Goal: Browse casually

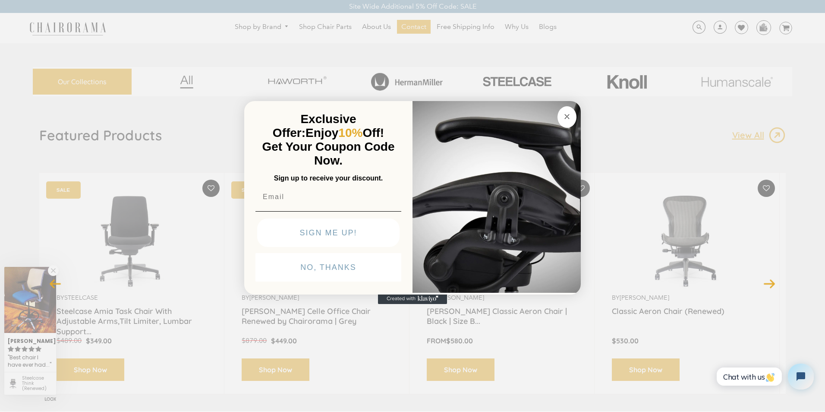
click at [565, 114] on icon "Close dialog" at bounding box center [567, 116] width 4 height 4
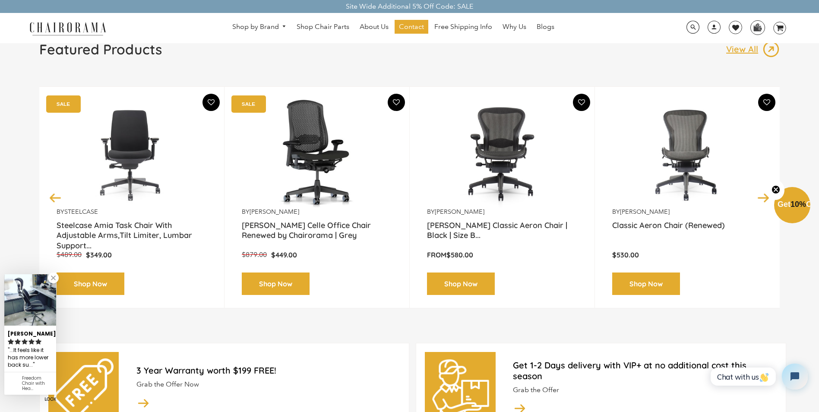
scroll to position [57, 0]
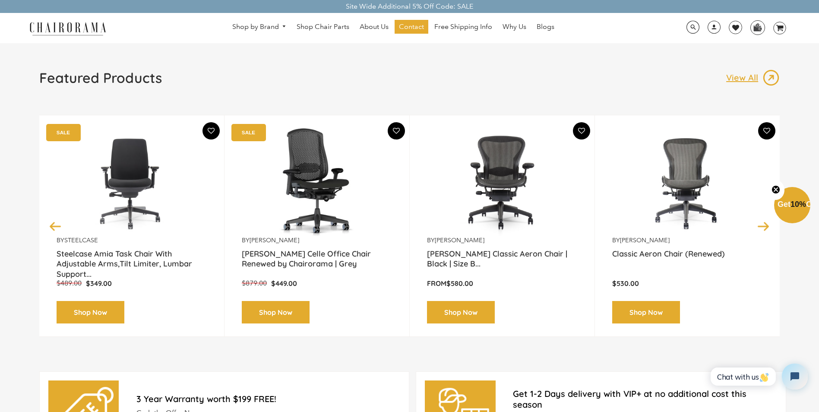
click at [762, 224] on button "Next" at bounding box center [763, 225] width 15 height 15
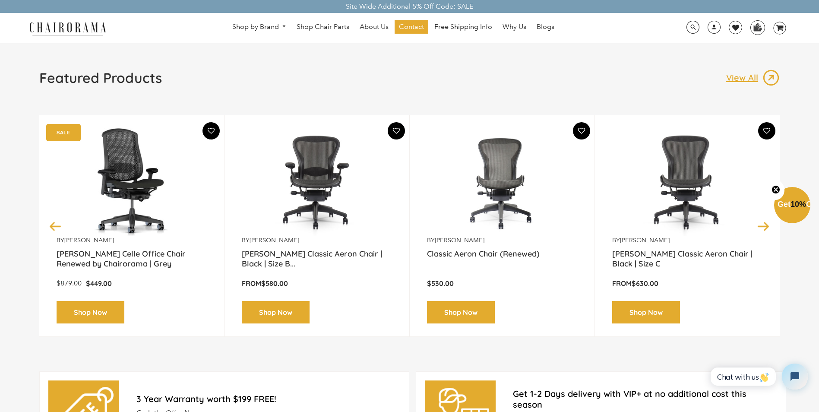
click at [762, 224] on button "Next" at bounding box center [763, 225] width 15 height 15
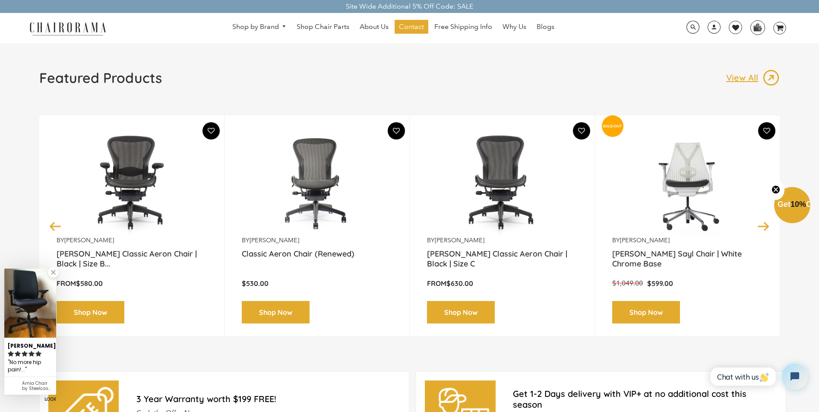
click at [762, 224] on button "Next" at bounding box center [763, 225] width 15 height 15
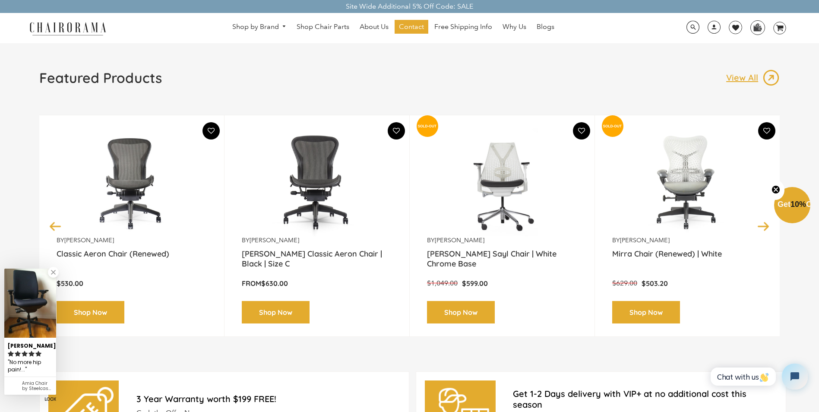
click at [762, 224] on button "Next" at bounding box center [763, 225] width 15 height 15
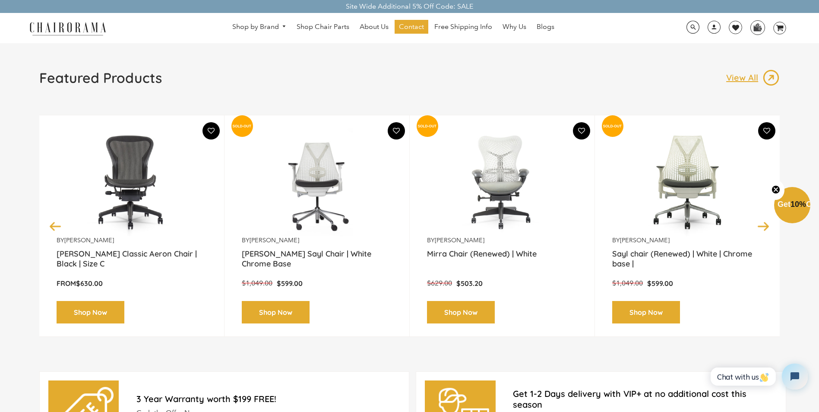
click at [762, 224] on button "Next" at bounding box center [763, 225] width 15 height 15
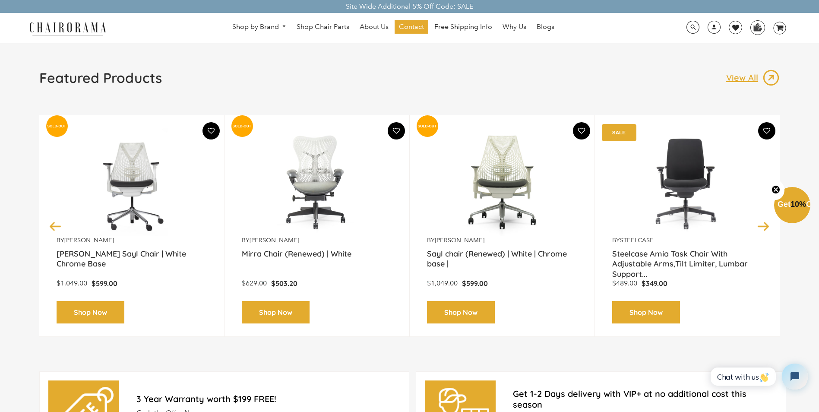
click at [762, 224] on button "Next" at bounding box center [763, 225] width 15 height 15
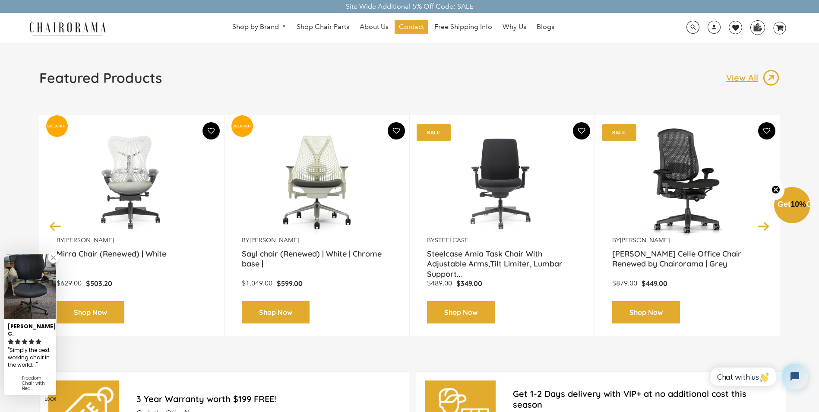
click at [762, 224] on button "Next" at bounding box center [763, 225] width 15 height 15
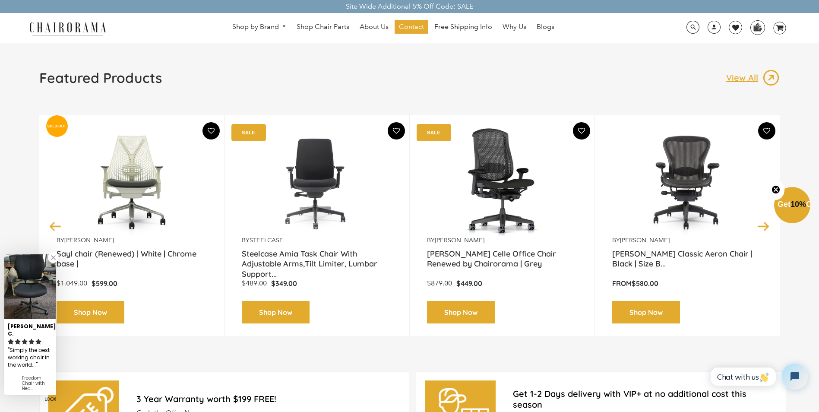
click at [762, 224] on button "Next" at bounding box center [763, 225] width 15 height 15
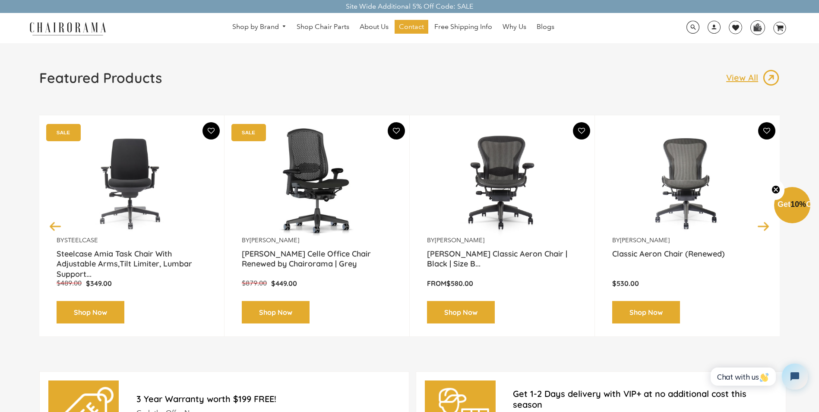
click at [762, 224] on button "Next" at bounding box center [763, 225] width 15 height 15
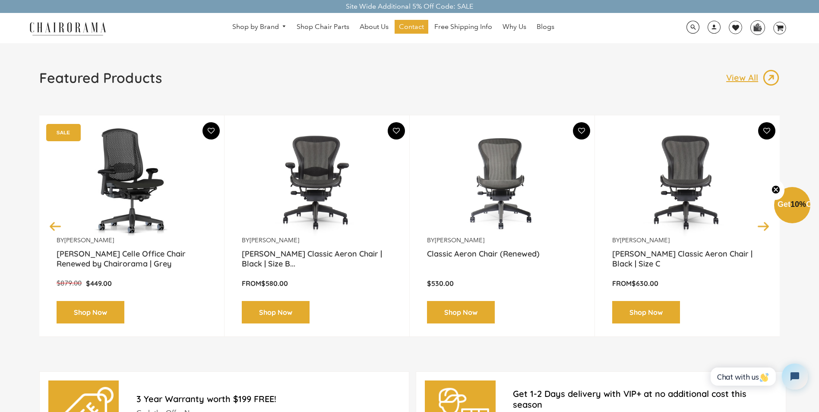
click at [762, 224] on button "Next" at bounding box center [763, 225] width 15 height 15
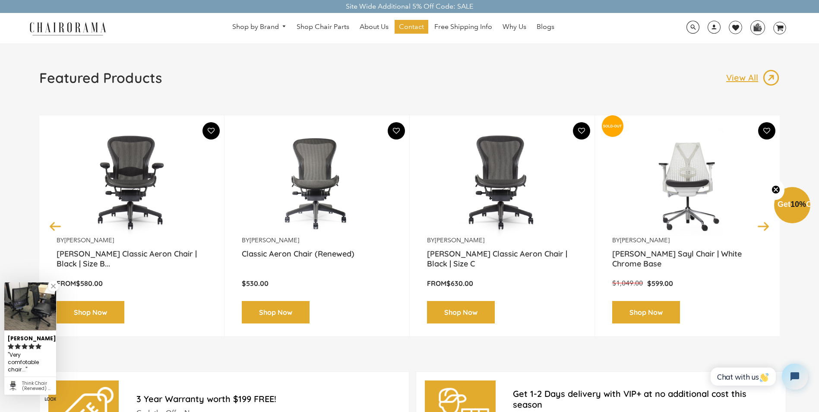
click at [762, 224] on button "Next" at bounding box center [763, 225] width 15 height 15
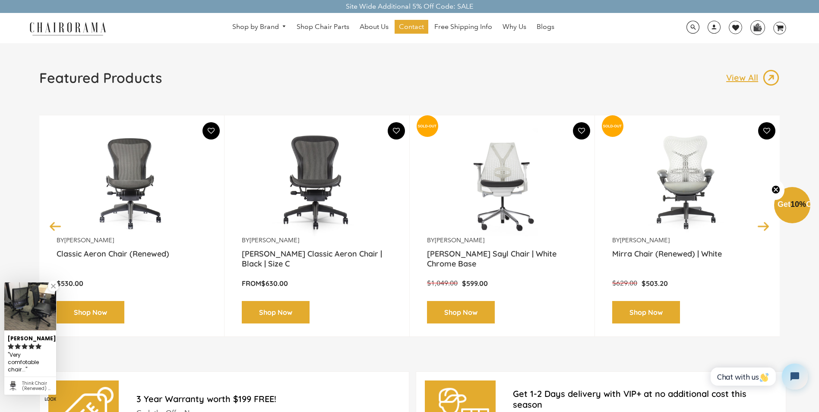
click at [762, 224] on button "Next" at bounding box center [763, 225] width 15 height 15
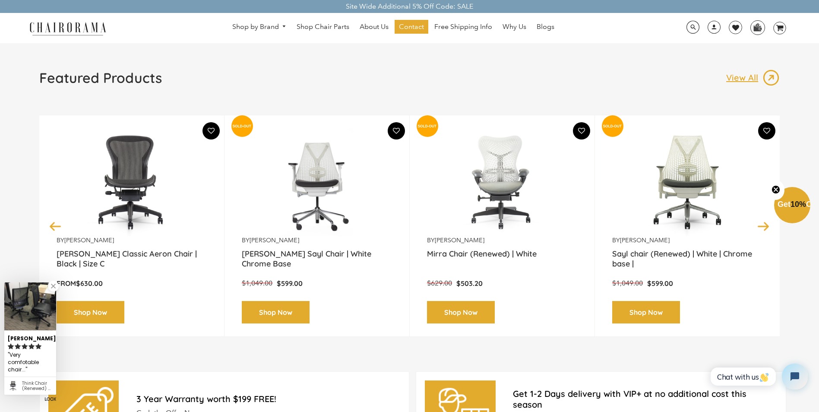
click at [762, 224] on button "Next" at bounding box center [763, 225] width 15 height 15
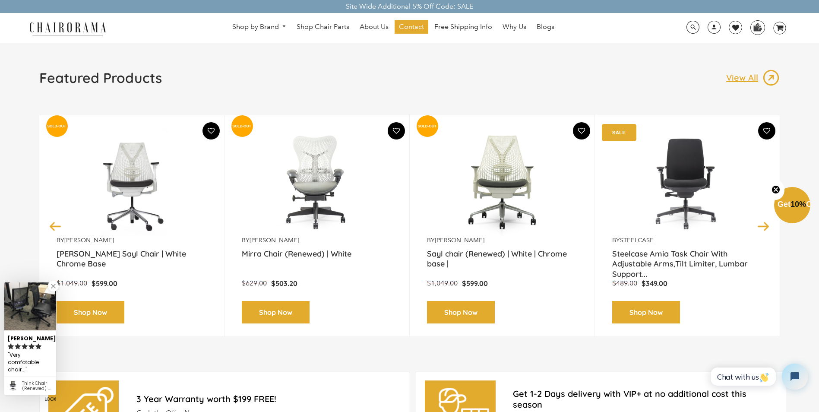
click at [762, 224] on button "Next" at bounding box center [763, 225] width 15 height 15
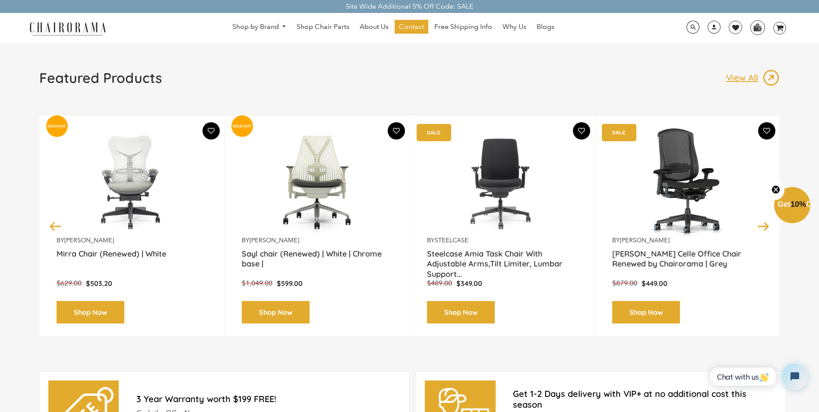
click at [762, 224] on button "Next" at bounding box center [763, 225] width 15 height 15
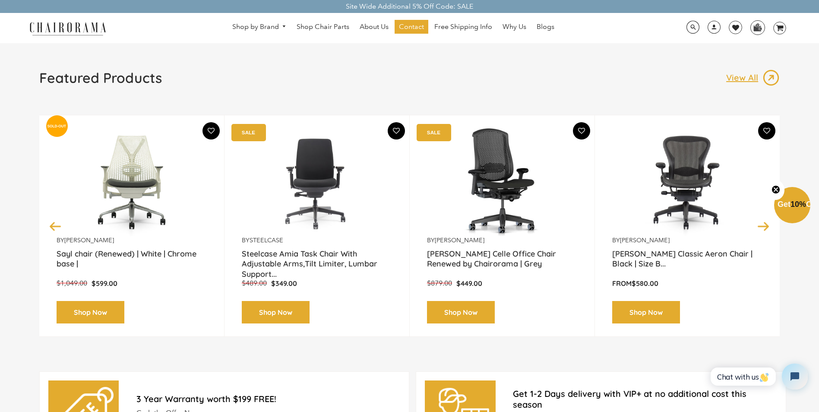
click at [762, 224] on button "Next" at bounding box center [763, 225] width 15 height 15
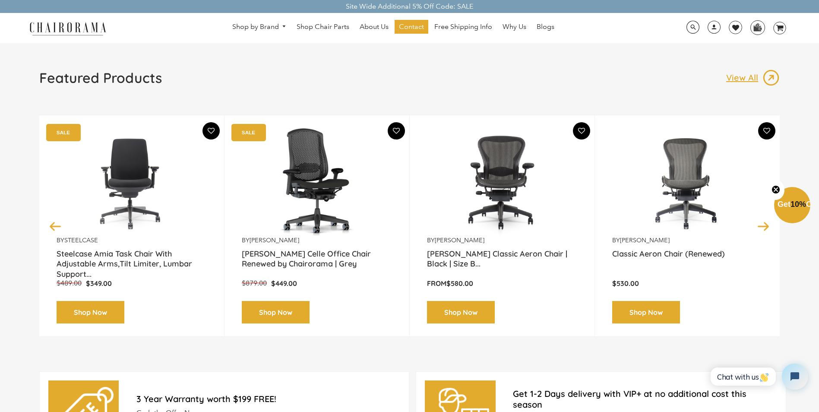
click at [762, 224] on button "Next" at bounding box center [763, 225] width 15 height 15
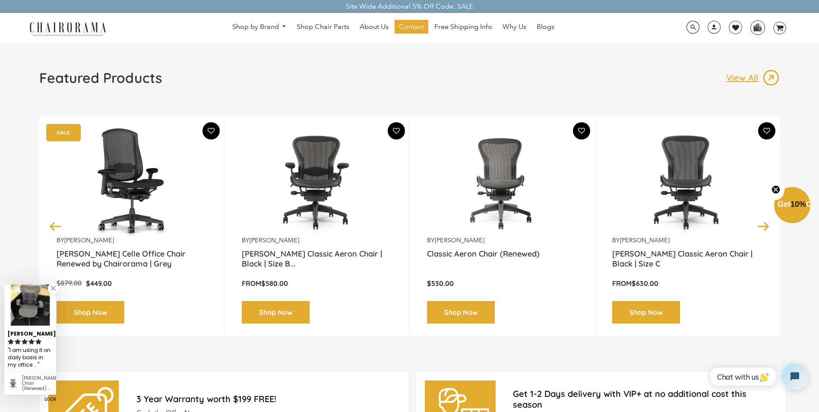
click at [762, 224] on button "Next" at bounding box center [763, 225] width 15 height 15
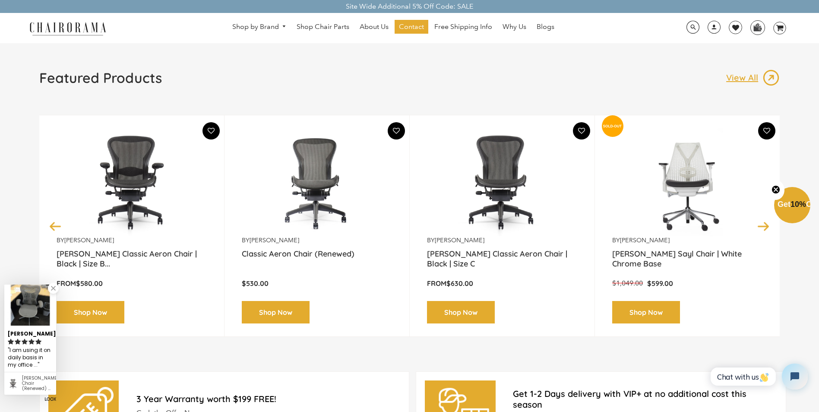
click at [762, 224] on button "Next" at bounding box center [763, 225] width 15 height 15
